Goal: Task Accomplishment & Management: Manage account settings

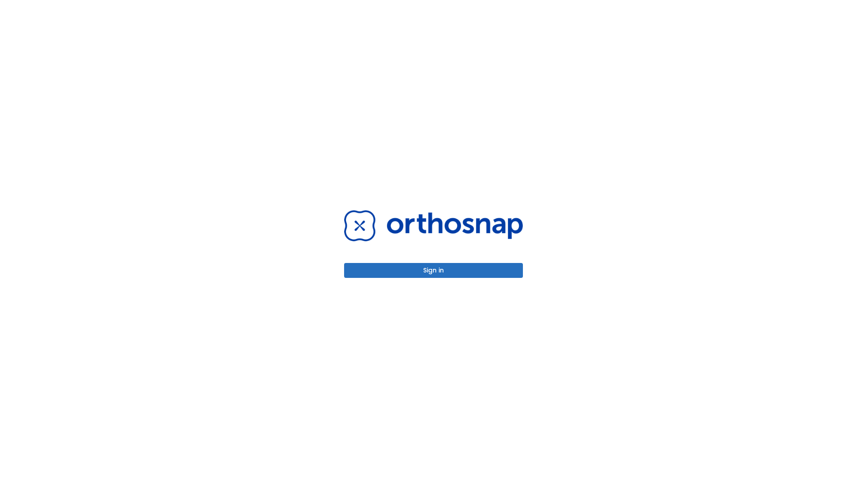
click at [434, 270] on button "Sign in" at bounding box center [433, 270] width 179 height 15
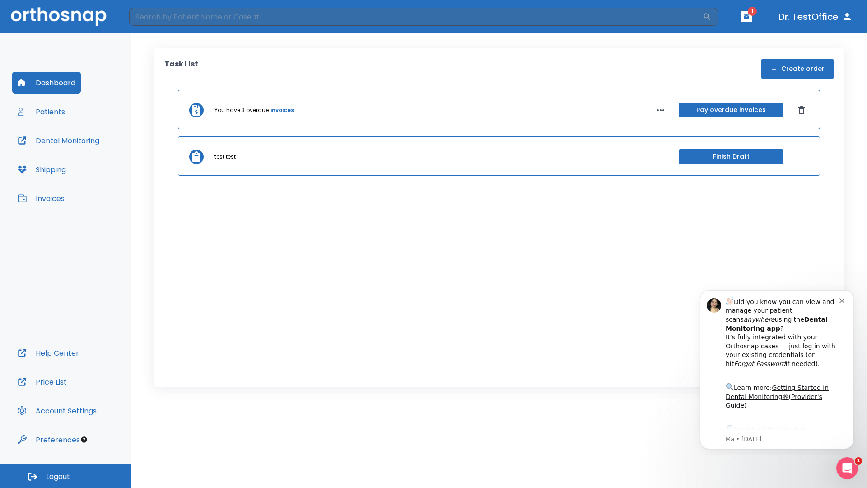
click at [65, 476] on span "Logout" at bounding box center [58, 477] width 24 height 10
